Goal: Information Seeking & Learning: Learn about a topic

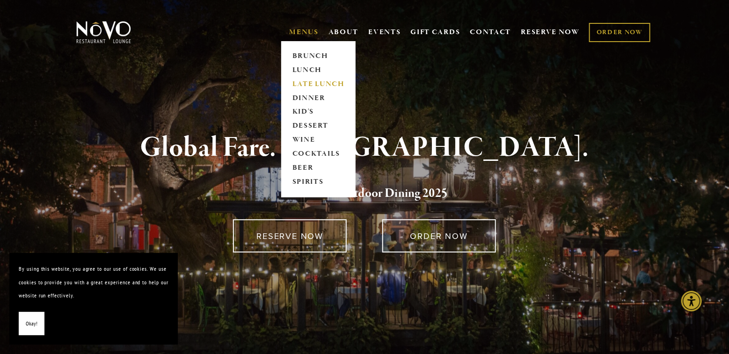
click at [320, 87] on link "LATE LUNCH" at bounding box center [318, 84] width 58 height 14
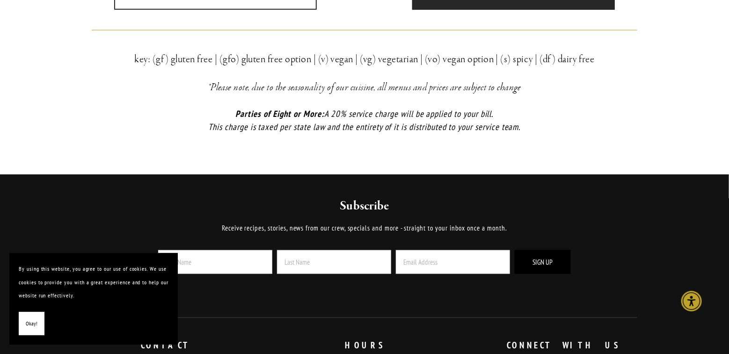
scroll to position [281, 0]
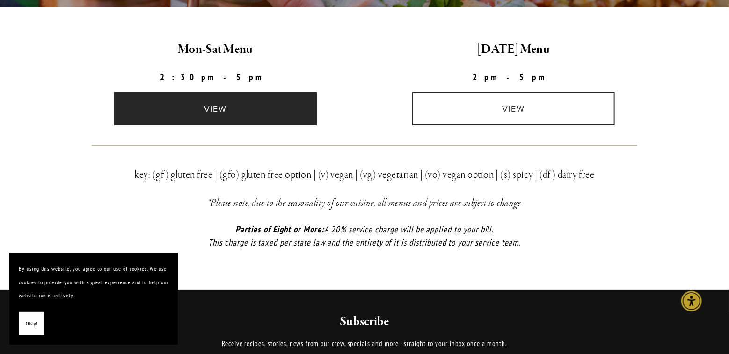
click at [256, 111] on link "view" at bounding box center [215, 108] width 203 height 33
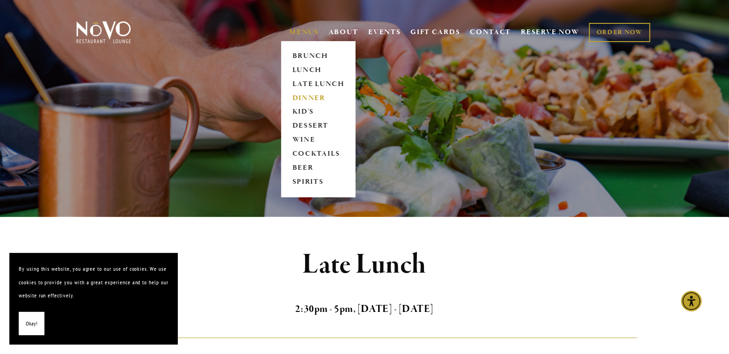
click at [310, 95] on link "DINNER" at bounding box center [318, 98] width 58 height 14
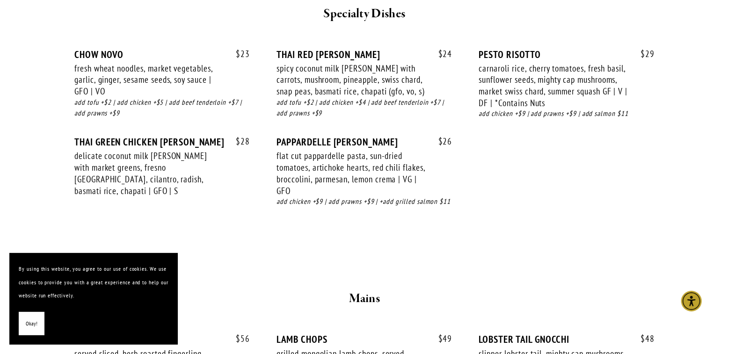
scroll to position [1450, 0]
